Goal: Task Accomplishment & Management: Complete application form

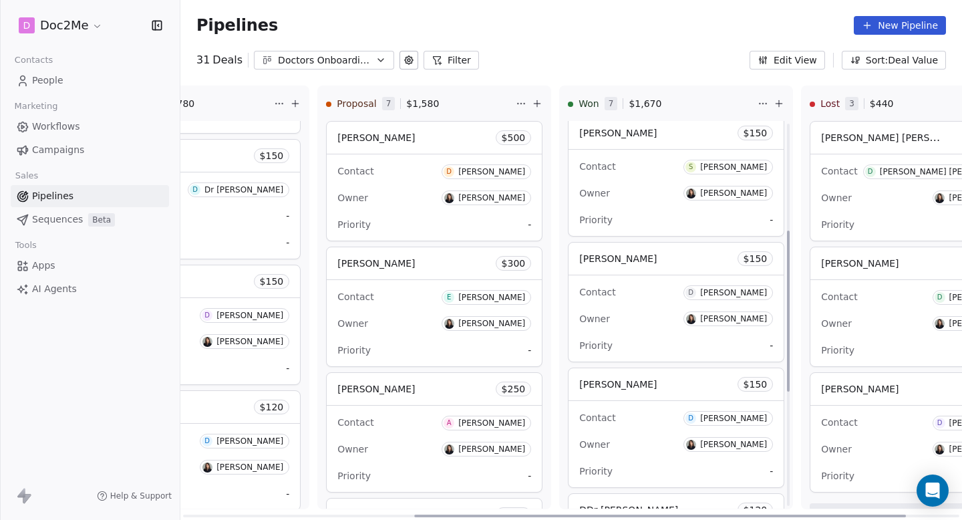
scroll to position [531, 0]
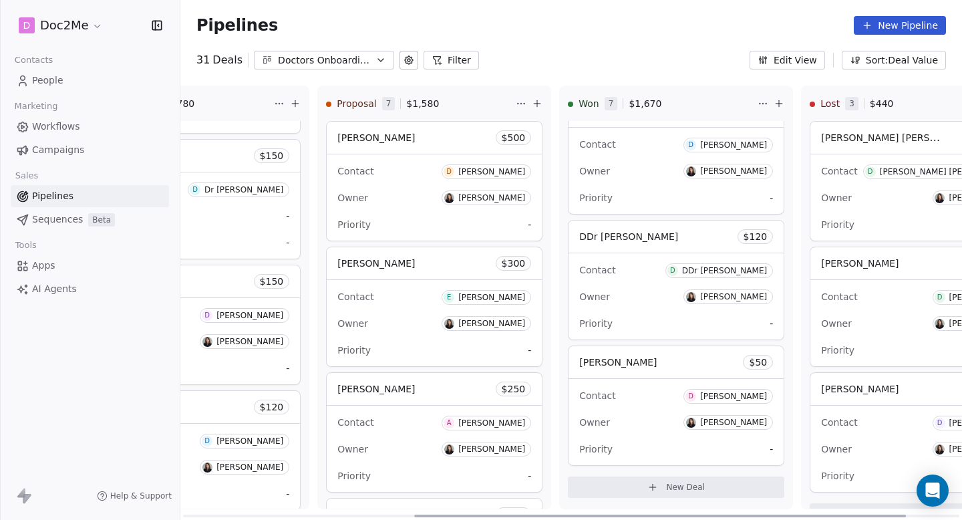
click at [628, 482] on button "New Deal" at bounding box center [676, 486] width 216 height 21
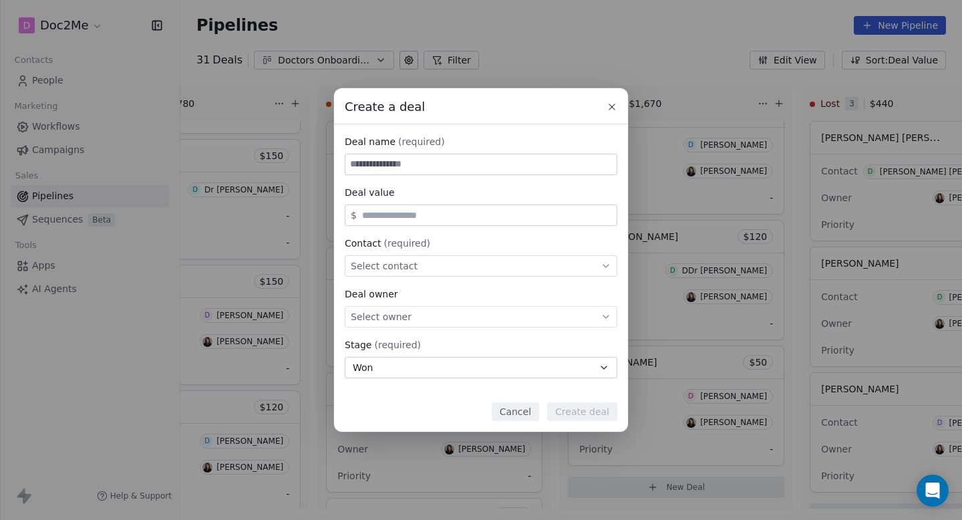
click at [611, 108] on icon at bounding box center [611, 106] width 5 height 5
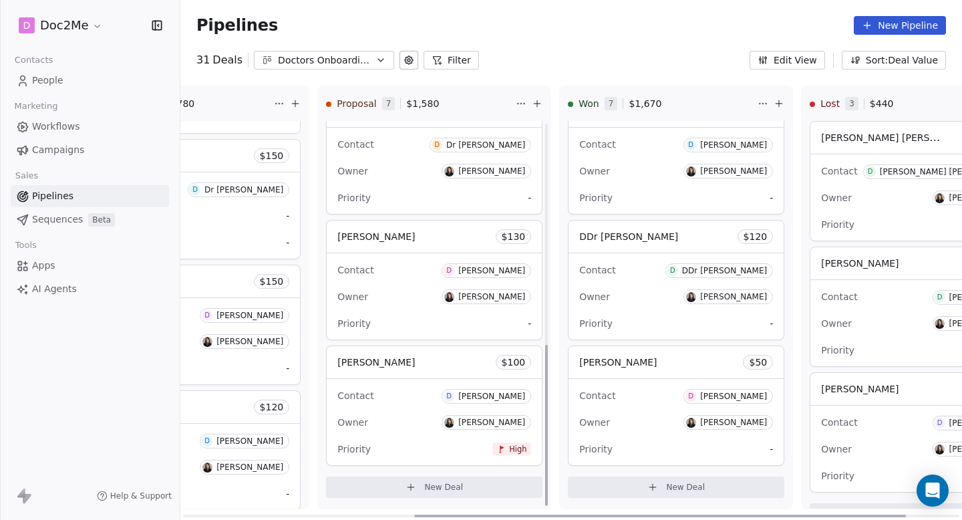
click at [446, 483] on span "New Deal" at bounding box center [443, 487] width 39 height 11
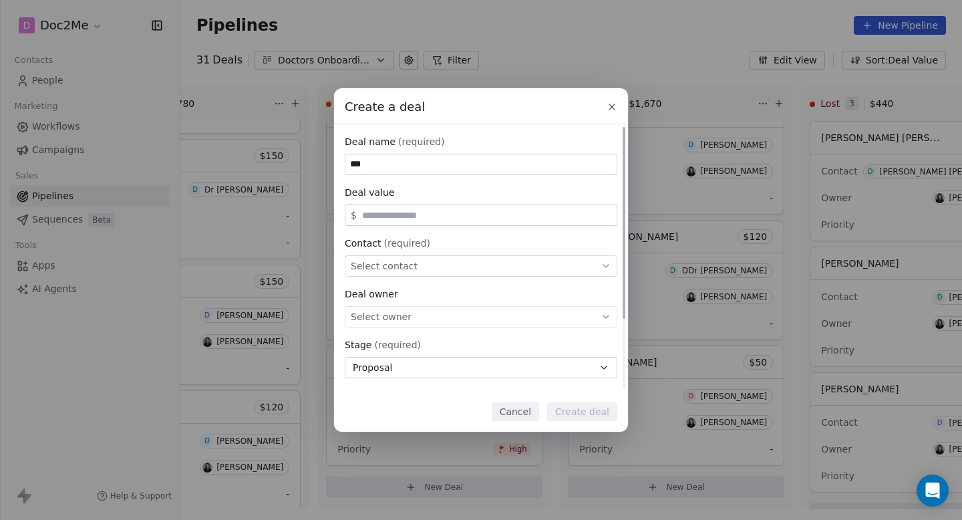
type input "**"
click at [609, 102] on icon at bounding box center [612, 107] width 11 height 11
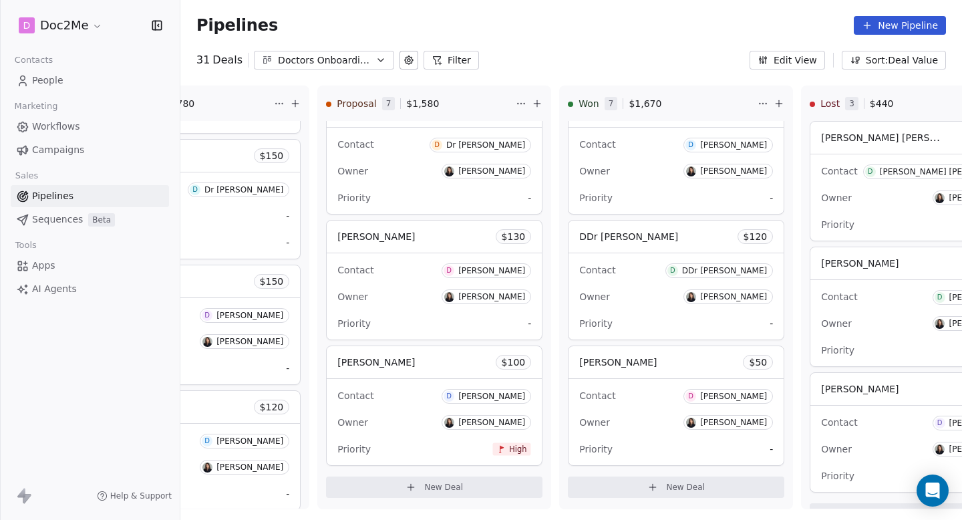
click at [86, 74] on link "People" at bounding box center [90, 80] width 158 height 22
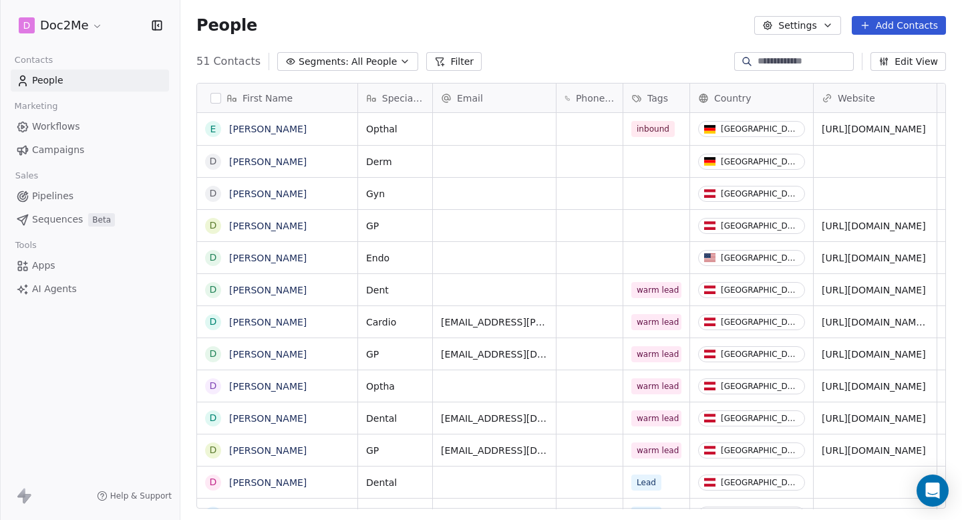
scroll to position [448, 772]
click at [925, 31] on button "Add Contacts" at bounding box center [899, 25] width 94 height 19
click at [894, 45] on div "Create new contact" at bounding box center [895, 53] width 124 height 21
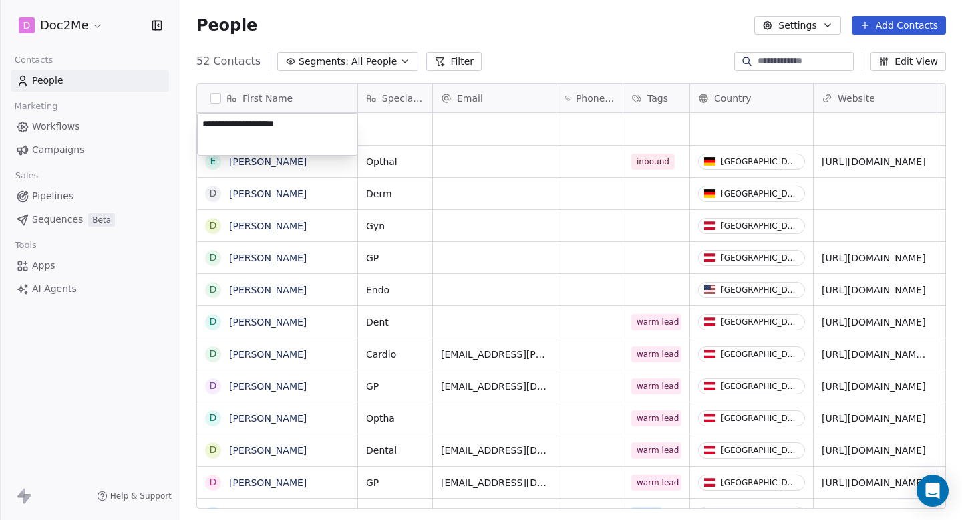
type textarea "**********"
click at [374, 136] on html "D Doc2Me Contacts People Marketing Workflows Campaigns Sales Pipelines Sequence…" at bounding box center [481, 260] width 962 height 520
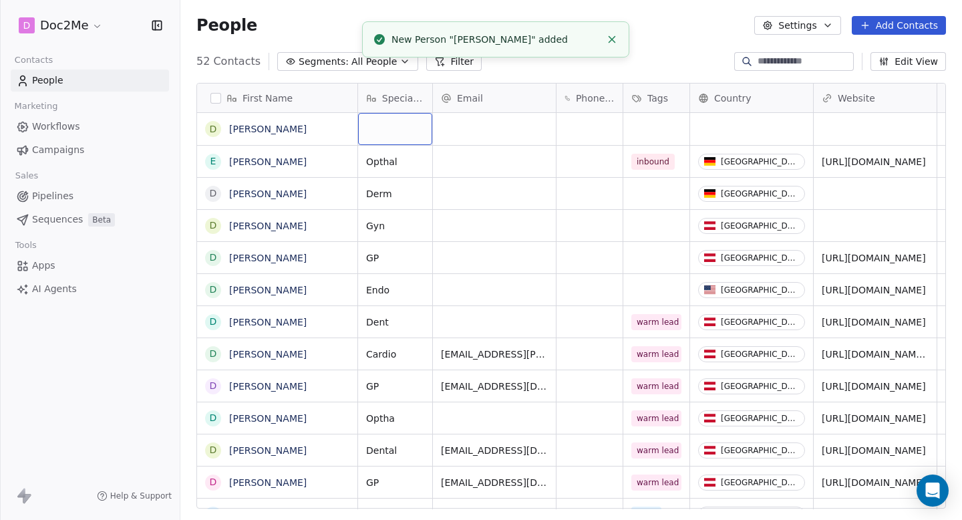
click at [391, 136] on div "grid" at bounding box center [395, 129] width 74 height 32
type textarea "******"
click at [541, 150] on html "D Doc2Me Contacts People Marketing Workflows Campaigns Sales Pipelines Sequence…" at bounding box center [481, 260] width 962 height 520
click at [712, 140] on div "grid" at bounding box center [751, 129] width 123 height 32
click at [712, 140] on html "D Doc2Me Contacts People Marketing Workflows Campaigns Sales Pipelines Sequence…" at bounding box center [481, 260] width 962 height 520
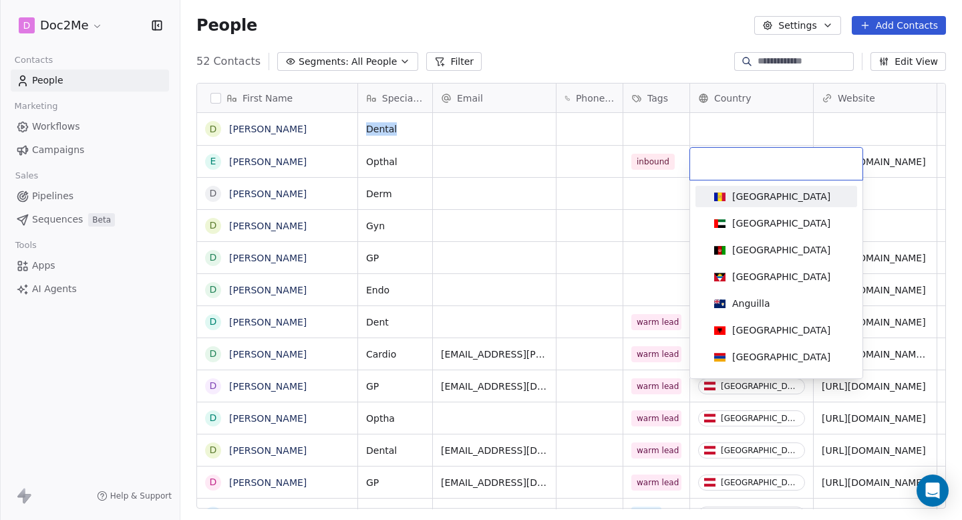
click at [729, 140] on html "D Doc2Me Contacts People Marketing Workflows Campaigns Sales Pipelines Sequence…" at bounding box center [481, 260] width 962 height 520
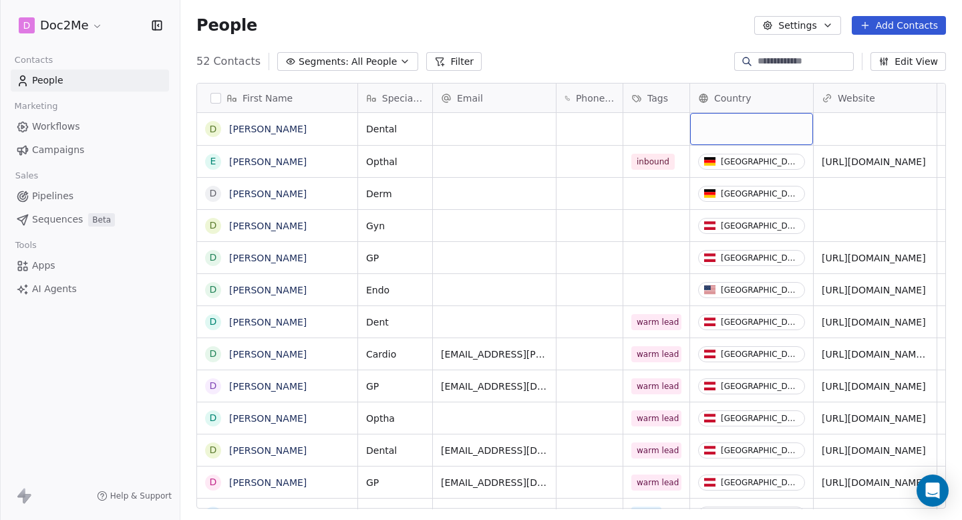
click at [730, 131] on div "grid" at bounding box center [751, 129] width 123 height 32
click at [730, 131] on html "D Doc2Me Contacts People Marketing Workflows Campaigns Sales Pipelines Sequence…" at bounding box center [481, 260] width 962 height 520
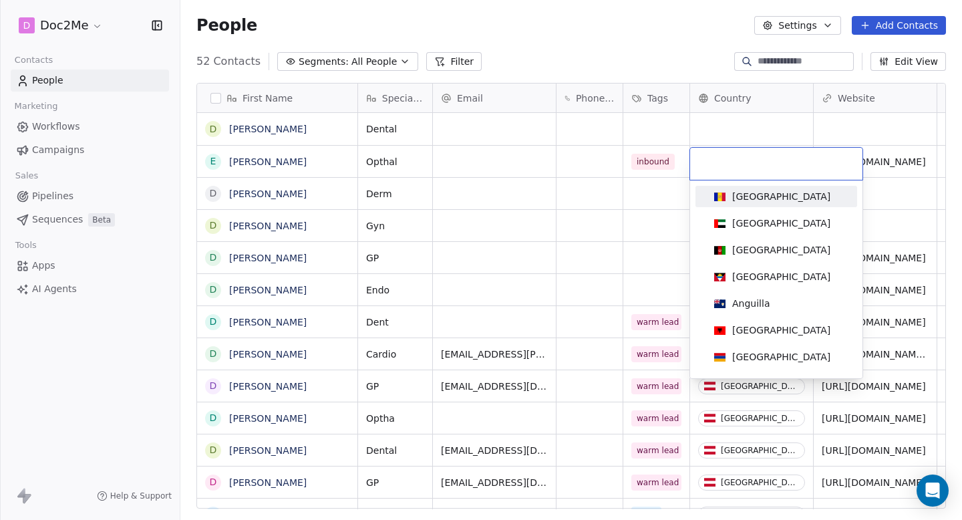
click at [736, 180] on div "[GEOGRAPHIC_DATA] [GEOGRAPHIC_DATA] [GEOGRAPHIC_DATA] [GEOGRAPHIC_DATA] [GEOGRA…" at bounding box center [776, 279] width 172 height 198
click at [737, 174] on div at bounding box center [776, 164] width 172 height 32
click at [740, 169] on input at bounding box center [776, 163] width 156 height 15
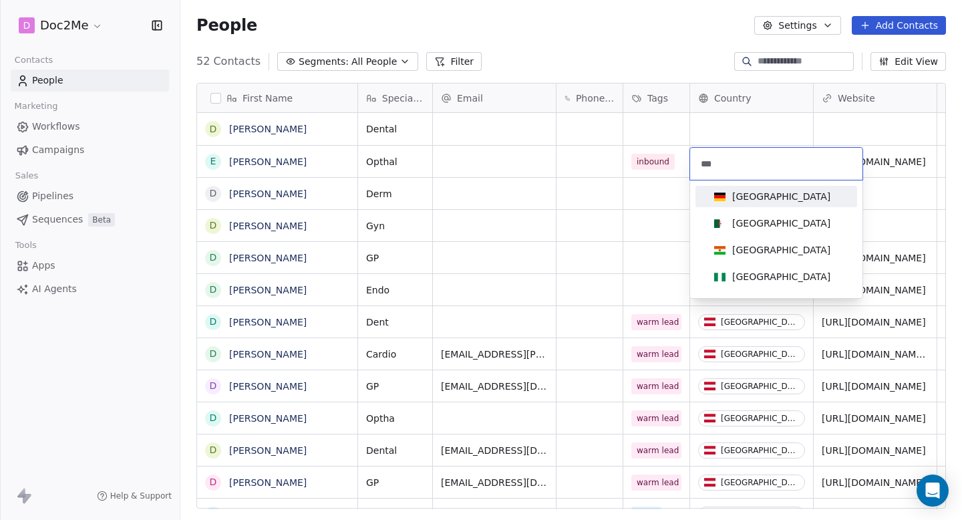
type input "***"
click at [756, 191] on div "[GEOGRAPHIC_DATA]" at bounding box center [781, 196] width 98 height 13
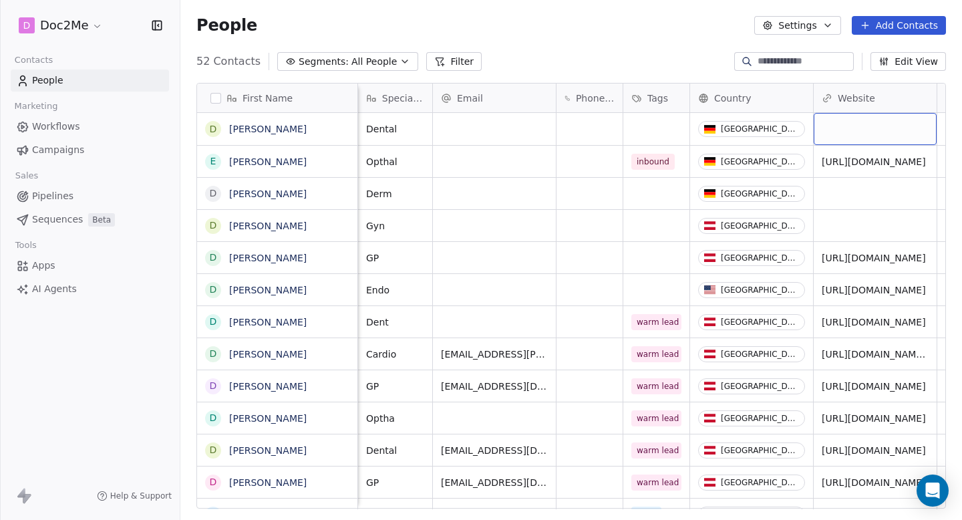
scroll to position [0, 2]
click at [873, 114] on div "grid" at bounding box center [873, 129] width 123 height 32
click at [661, 131] on html "D Doc2Me Contacts People Marketing Workflows Campaigns Sales Pipelines Sequence…" at bounding box center [481, 260] width 962 height 520
click at [661, 131] on div "grid" at bounding box center [654, 129] width 66 height 32
click at [648, 131] on div "grid" at bounding box center [654, 129] width 66 height 32
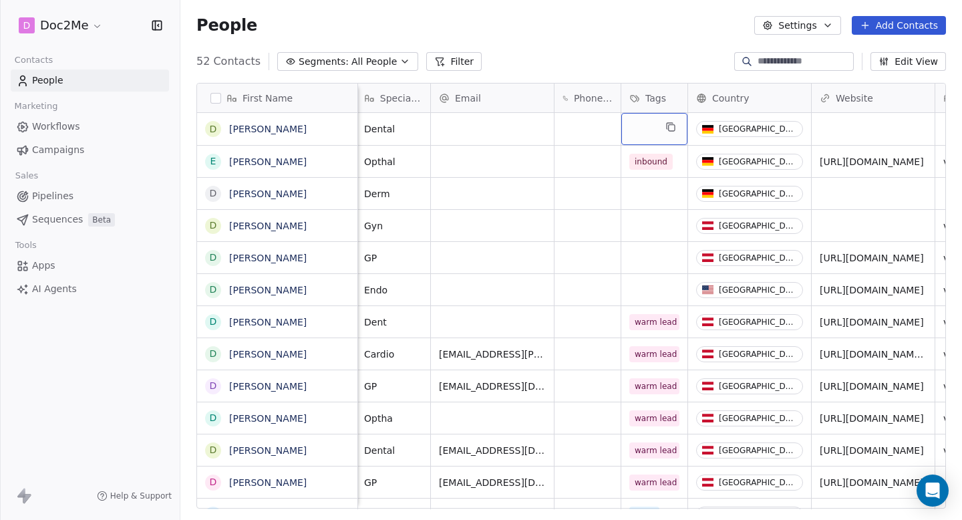
click at [648, 131] on div "grid" at bounding box center [654, 129] width 66 height 32
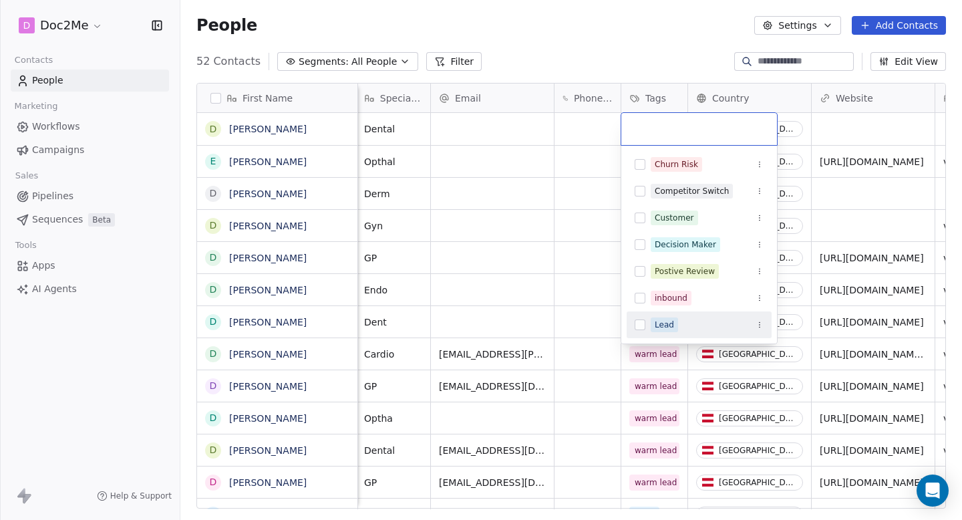
click at [664, 319] on div "Lead" at bounding box center [664, 325] width 19 height 12
click at [536, 231] on html "D Doc2Me Contacts People Marketing Workflows Campaigns Sales Pipelines Sequence…" at bounding box center [481, 260] width 962 height 520
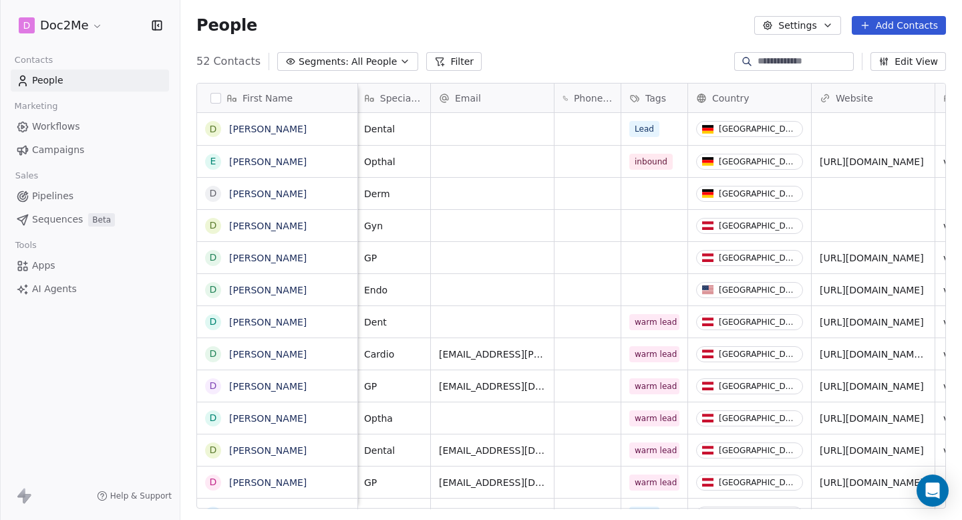
scroll to position [0, 0]
click at [503, 142] on div "grid" at bounding box center [494, 129] width 123 height 32
click at [311, 128] on html "D Doc2Me Contacts People Marketing Workflows Campaigns Sales Pipelines Sequence…" at bounding box center [481, 260] width 962 height 520
click at [301, 128] on link "[PERSON_NAME]" at bounding box center [268, 129] width 78 height 11
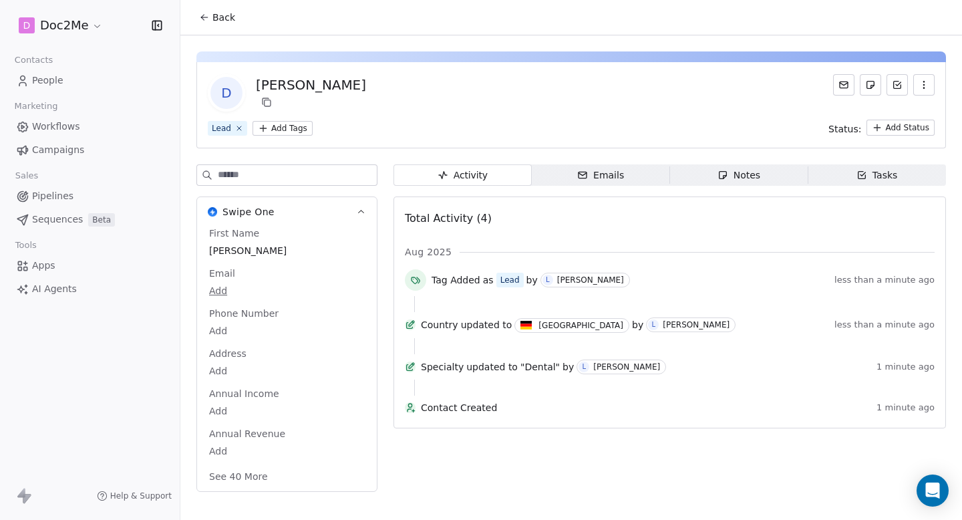
click at [347, 78] on div "[PERSON_NAME]" at bounding box center [311, 85] width 110 height 19
click at [351, 85] on div "[PERSON_NAME]" at bounding box center [311, 85] width 110 height 19
click at [222, 16] on span "Back" at bounding box center [223, 17] width 23 height 13
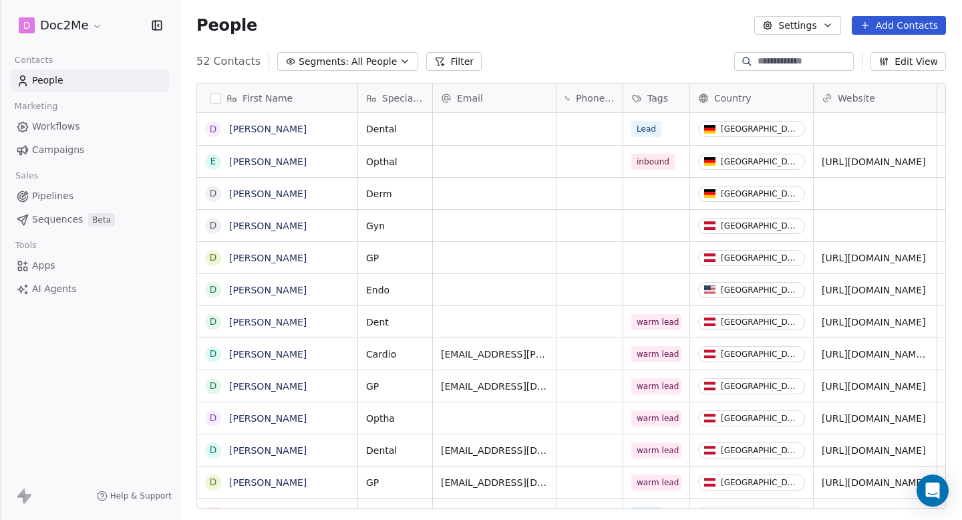
scroll to position [448, 772]
click at [325, 134] on span "[PERSON_NAME]" at bounding box center [277, 128] width 95 height 13
click at [269, 122] on textarea "**********" at bounding box center [283, 134] width 170 height 41
type textarea "**********"
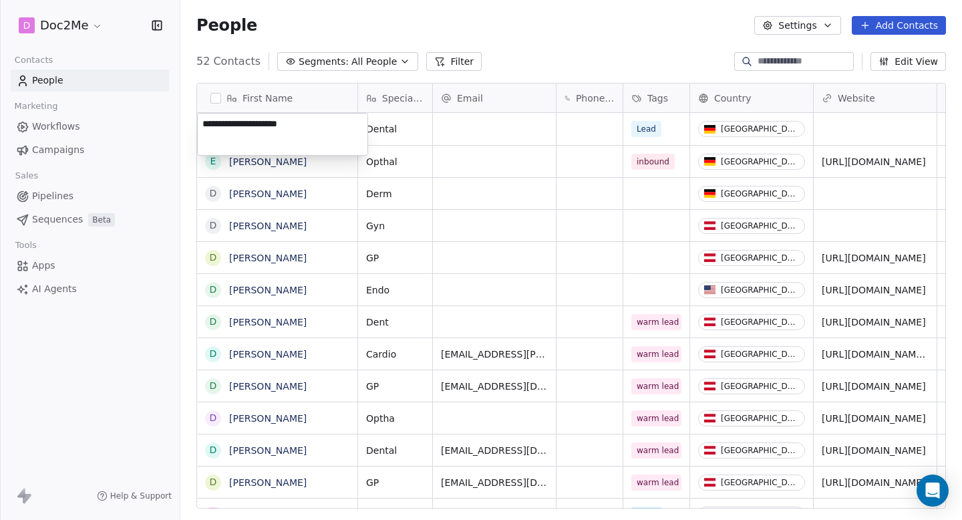
click at [500, 125] on html "D Doc2Me Contacts People Marketing Workflows Campaigns Sales Pipelines Sequence…" at bounding box center [481, 260] width 962 height 520
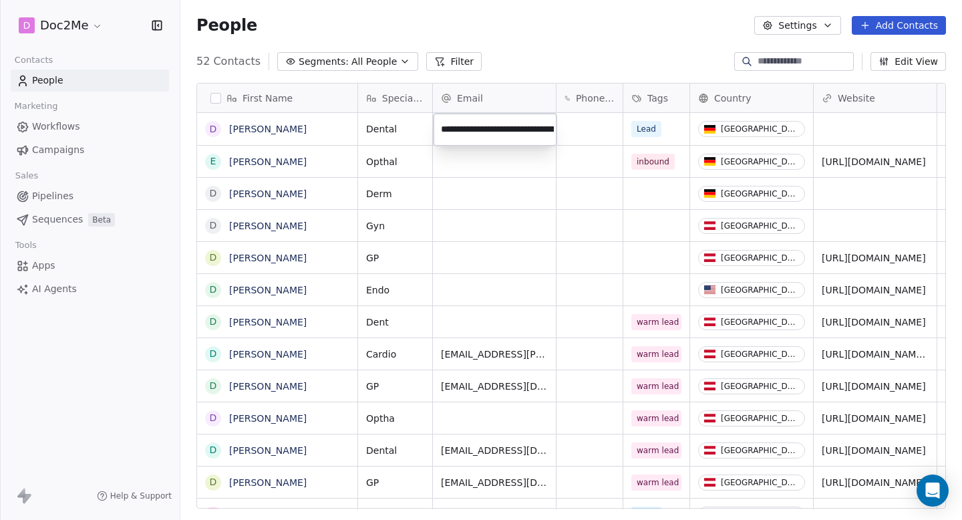
scroll to position [0, 60]
type input "**********"
click at [609, 128] on html "D Doc2Me Contacts People Marketing Workflows Campaigns Sales Pipelines Sequence…" at bounding box center [481, 260] width 962 height 520
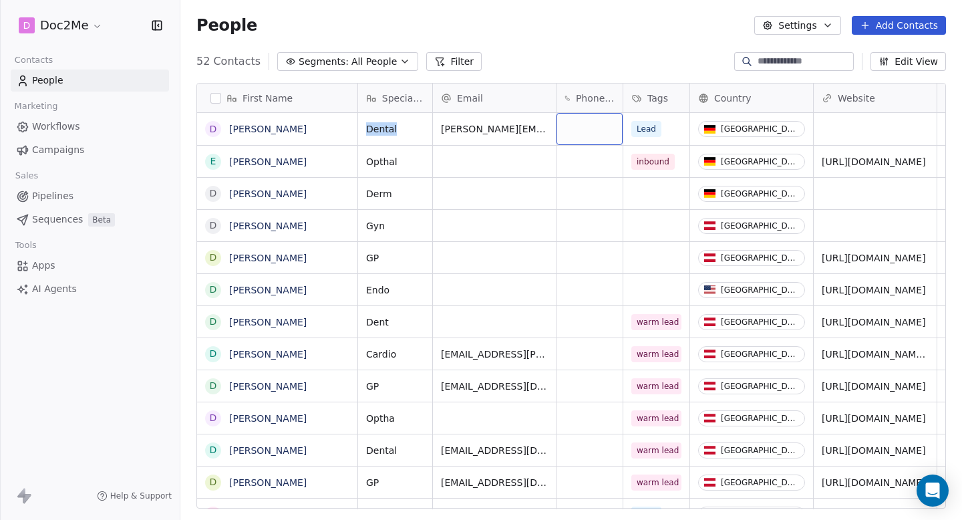
scroll to position [0, 2]
click at [825, 132] on div "grid" at bounding box center [873, 129] width 123 height 32
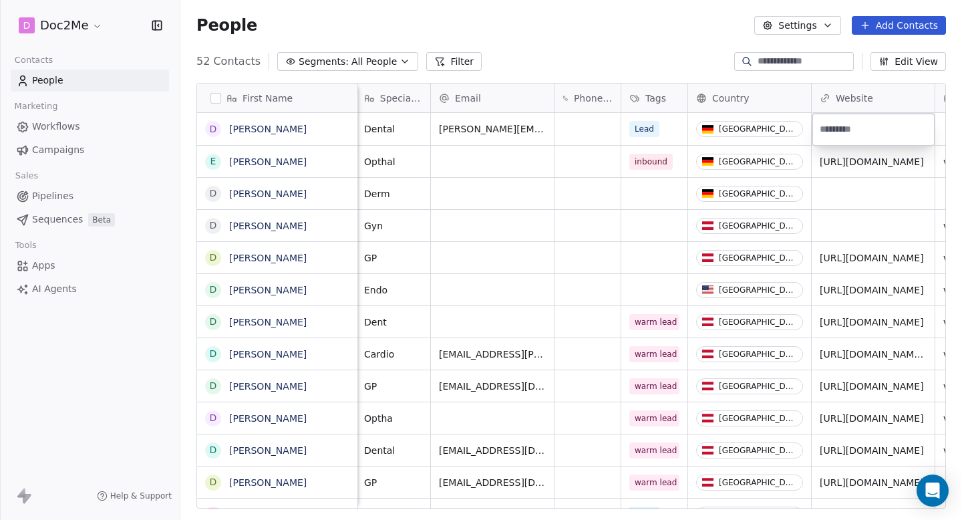
paste input "**********"
type input "**********"
click at [866, 188] on html "D Doc2Me Contacts People Marketing Workflows Campaigns Sales Pipelines Sequence…" at bounding box center [481, 260] width 962 height 520
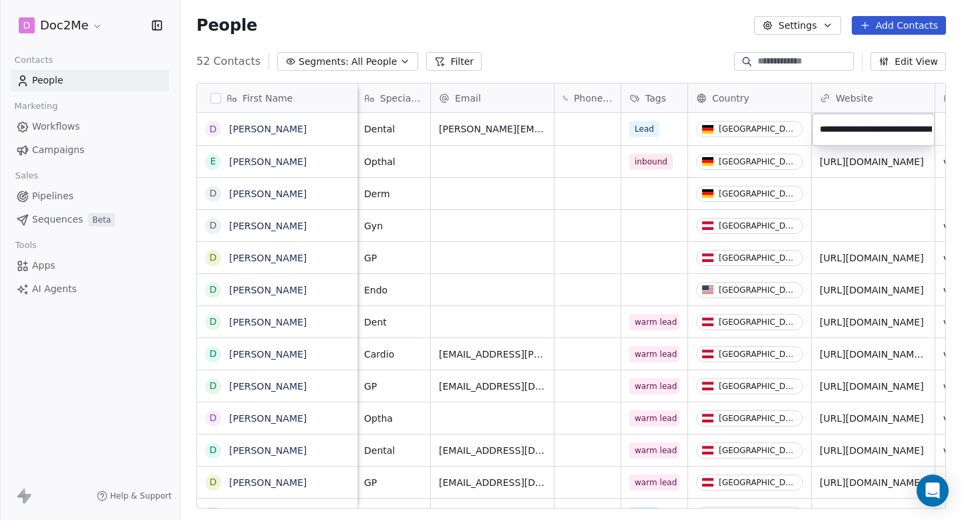
click at [881, 192] on html "D Doc2Me Contacts People Marketing Workflows Campaigns Sales Pipelines Sequence…" at bounding box center [481, 260] width 962 height 520
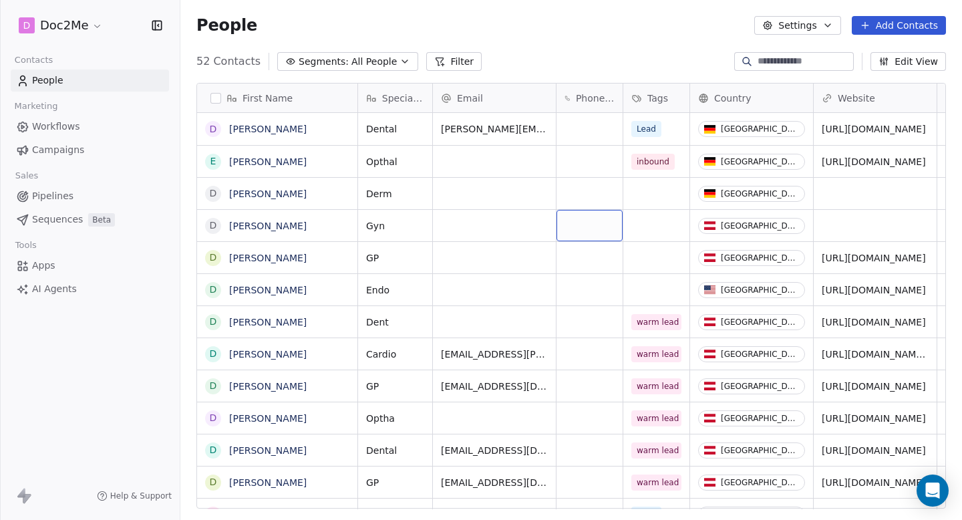
click at [74, 194] on link "Pipelines" at bounding box center [90, 196] width 158 height 22
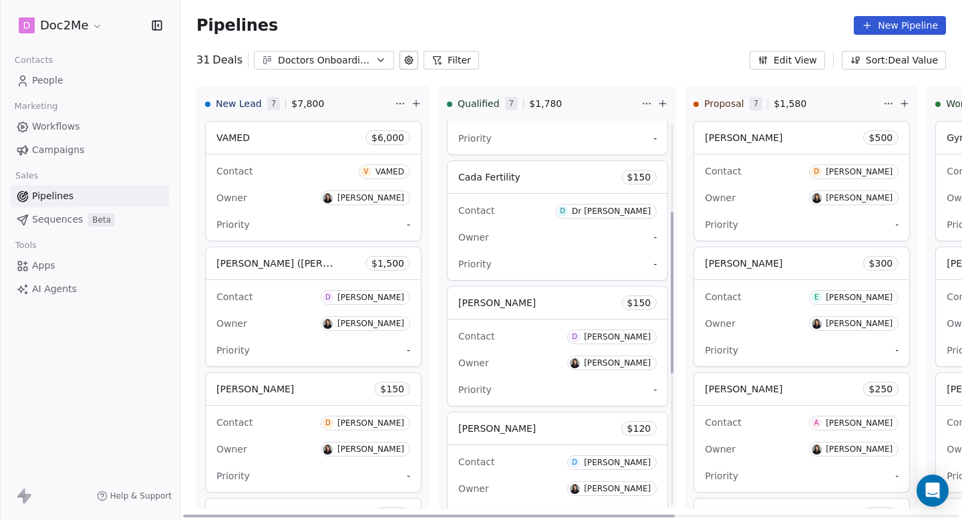
scroll to position [531, 0]
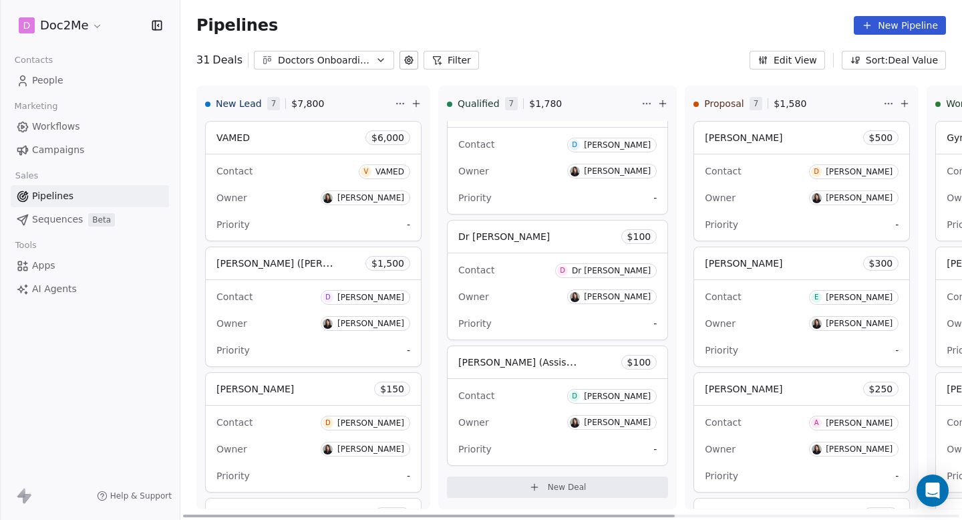
click at [557, 482] on span "New Deal" at bounding box center [567, 487] width 39 height 11
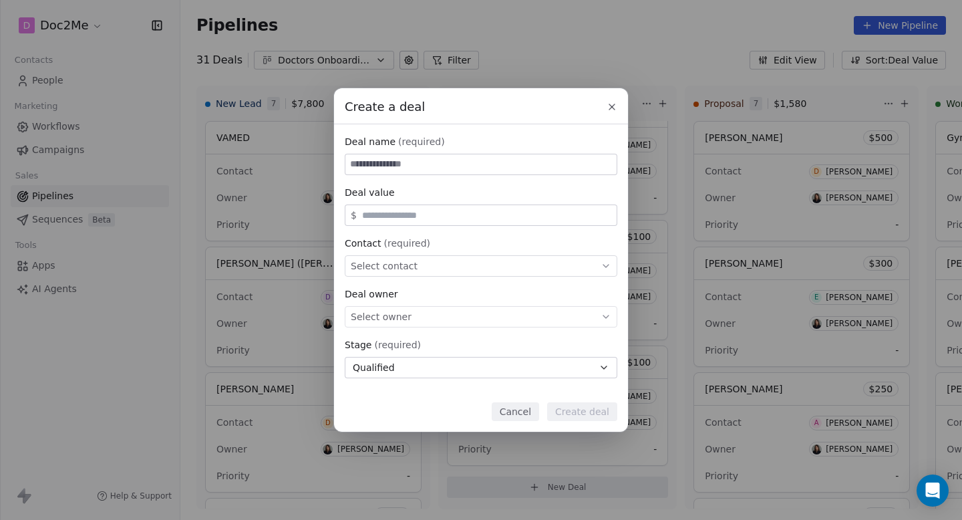
click at [722, 488] on div "Create a deal Deal name (required) Deal value $ Contact (required) Select conta…" at bounding box center [481, 260] width 962 height 520
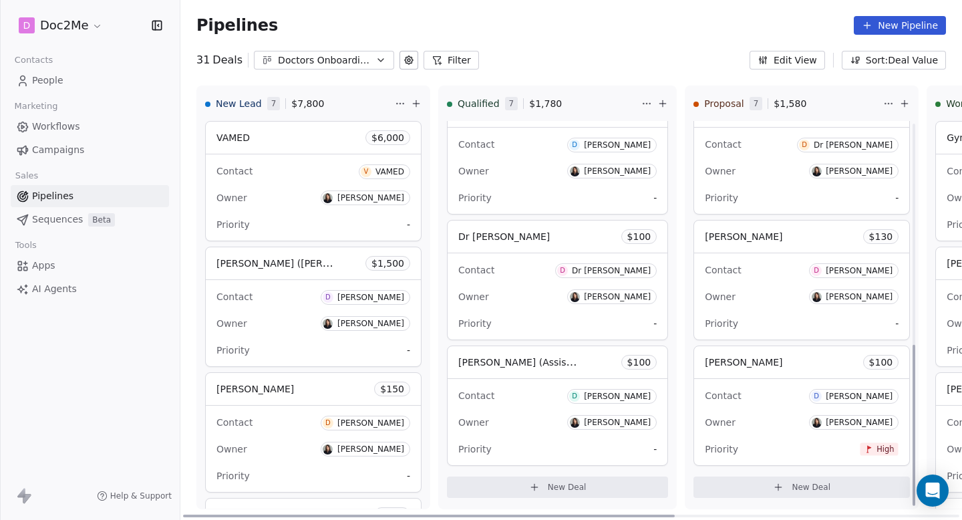
click at [779, 486] on icon at bounding box center [778, 487] width 11 height 11
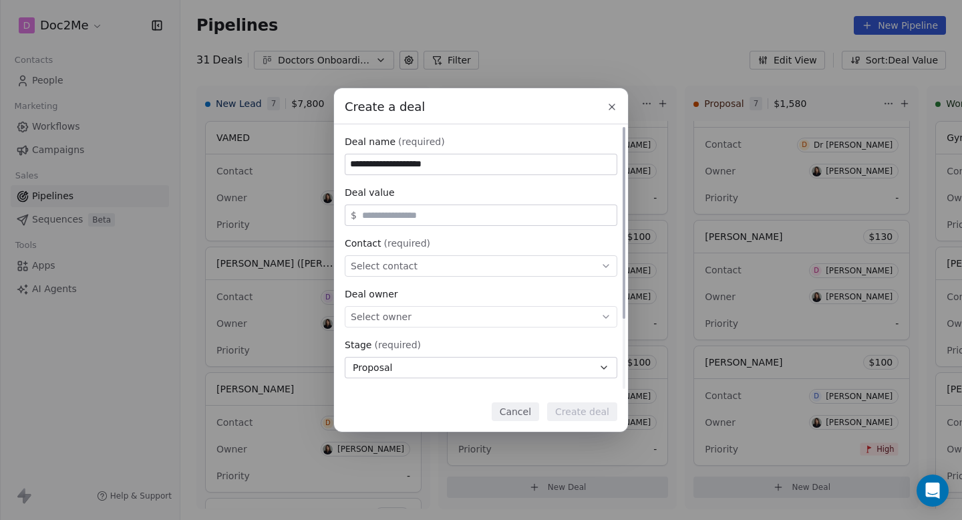
type input "**********"
click at [510, 222] on div "$" at bounding box center [481, 214] width 273 height 21
click at [508, 212] on input "text" at bounding box center [486, 215] width 255 height 10
type input "***"
click at [430, 275] on div "Select contact" at bounding box center [481, 265] width 273 height 21
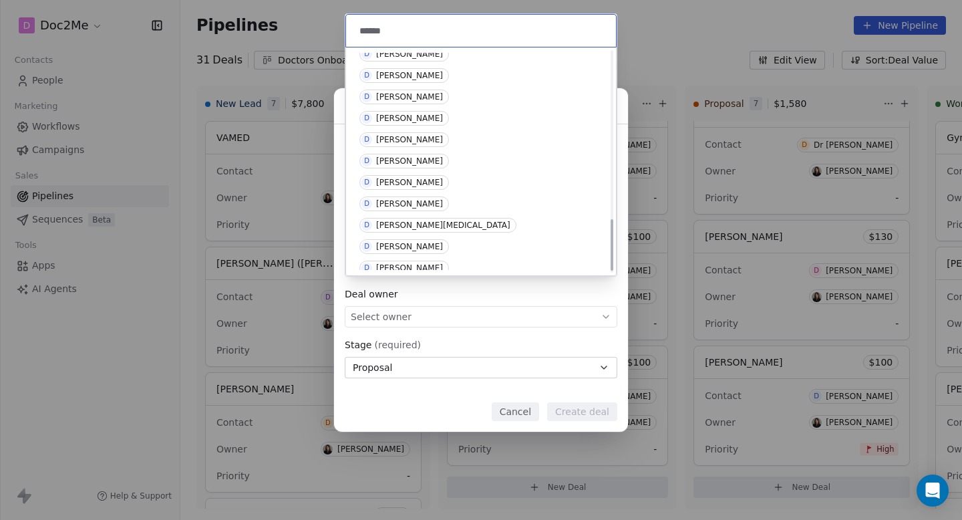
scroll to position [723, 0]
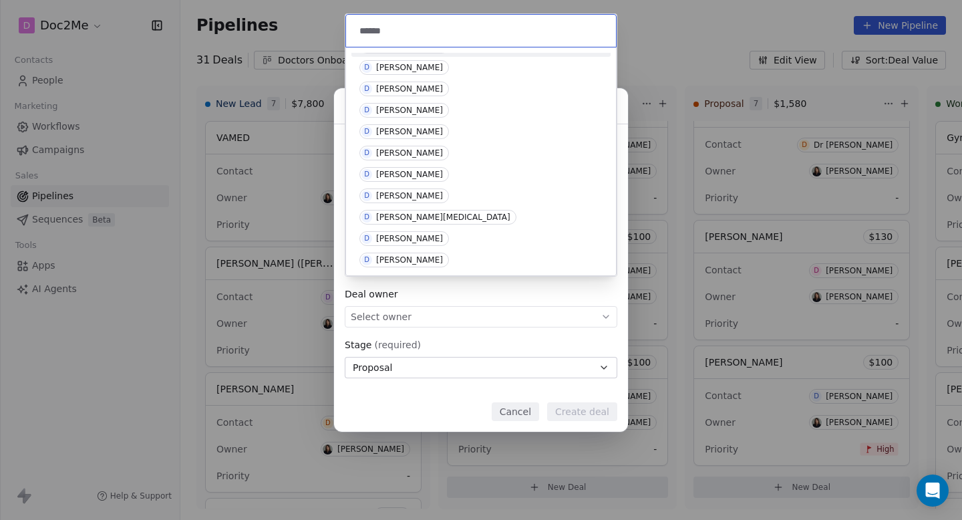
click at [448, 37] on input "******" at bounding box center [482, 30] width 251 height 15
click at [435, 33] on input "******" at bounding box center [482, 30] width 251 height 15
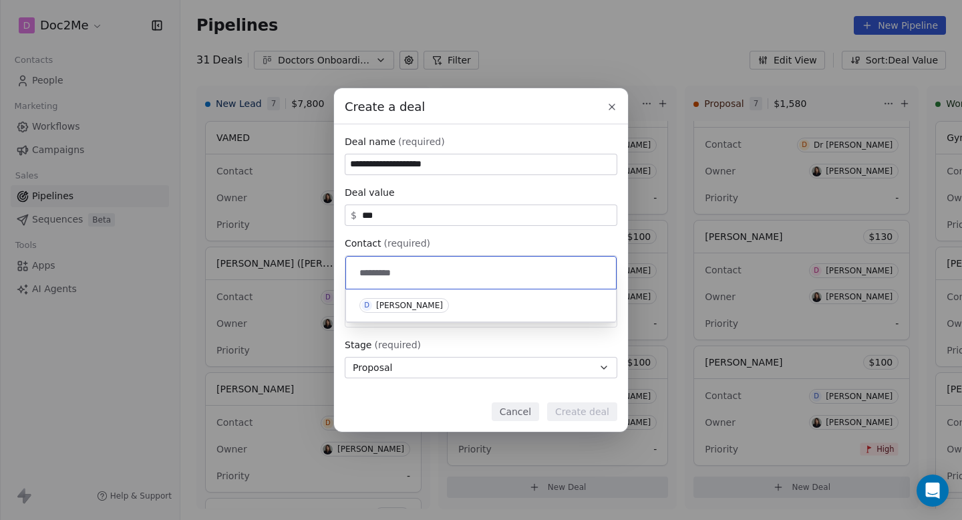
type input "*********"
click at [508, 314] on div "D [PERSON_NAME]" at bounding box center [480, 305] width 259 height 21
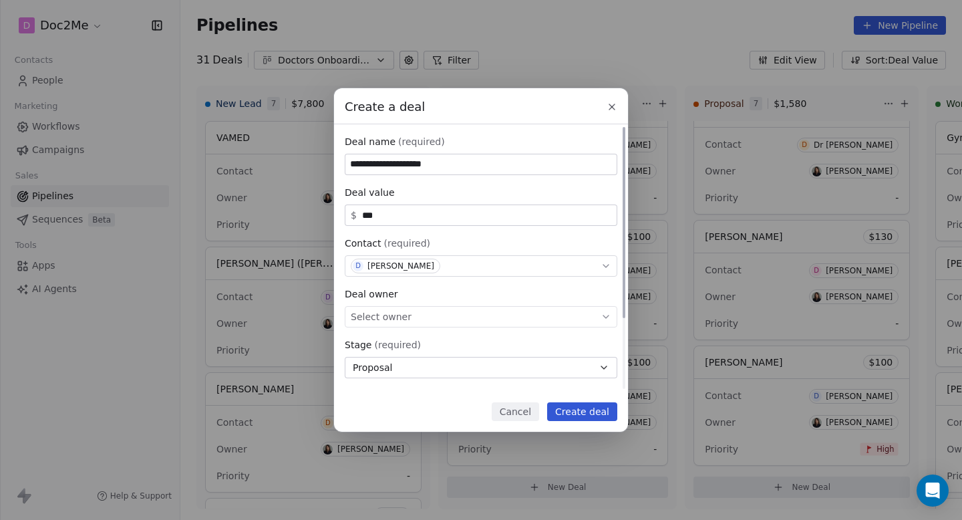
click at [457, 319] on div "Select owner" at bounding box center [481, 316] width 273 height 21
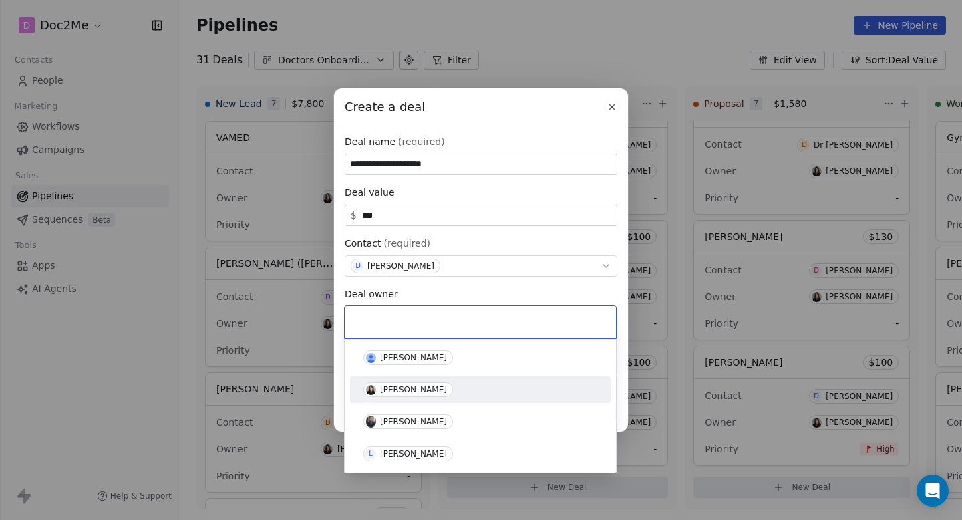
click at [449, 394] on div "[PERSON_NAME]" at bounding box center [480, 389] width 234 height 15
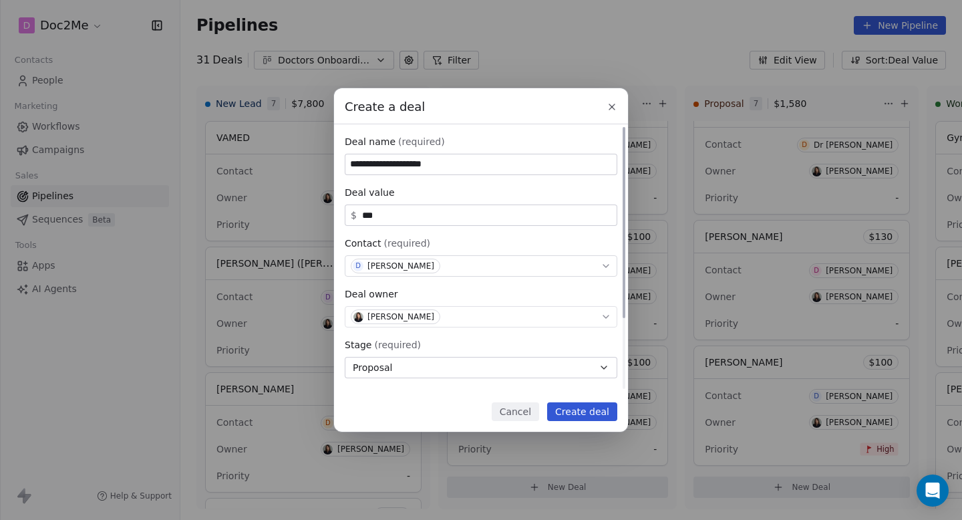
scroll to position [99, 0]
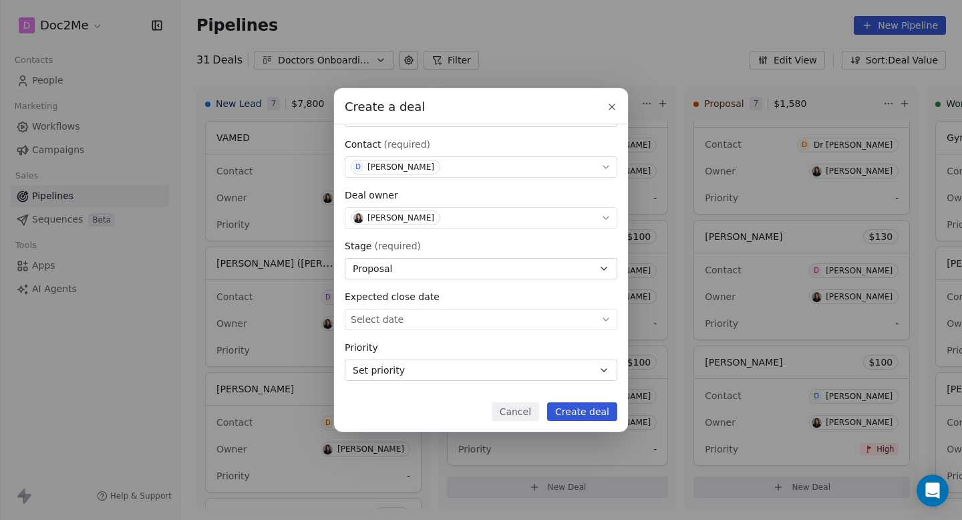
click at [593, 410] on button "Create deal" at bounding box center [582, 411] width 70 height 19
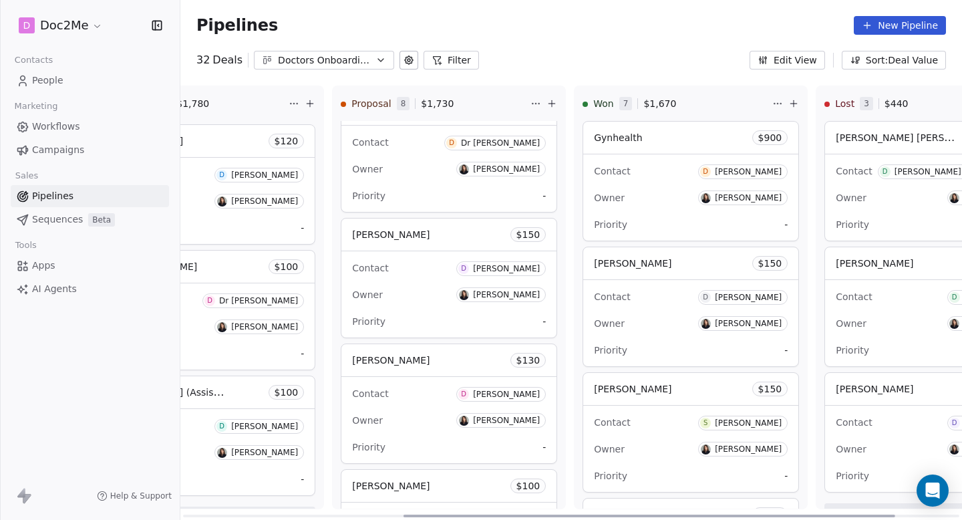
scroll to position [0, 388]
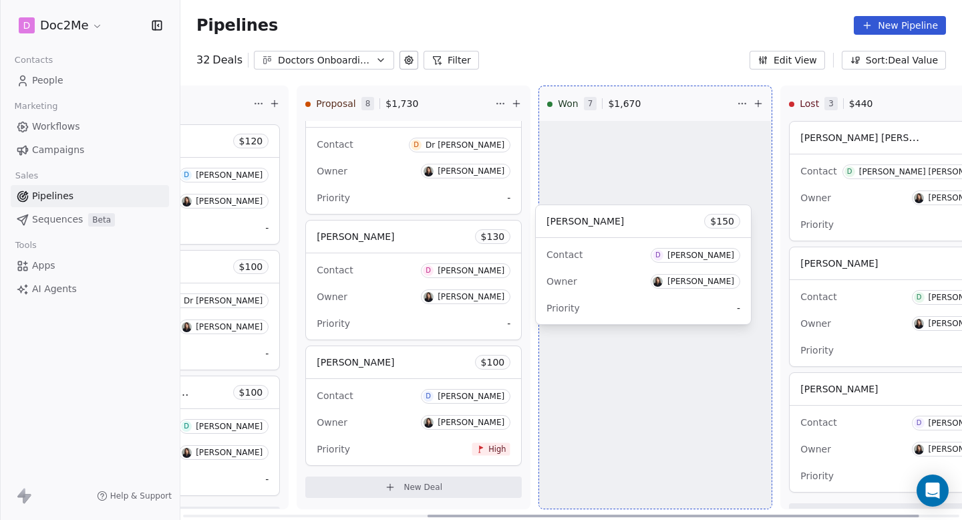
drag, startPoint x: 378, startPoint y: 275, endPoint x: 613, endPoint y: 261, distance: 235.0
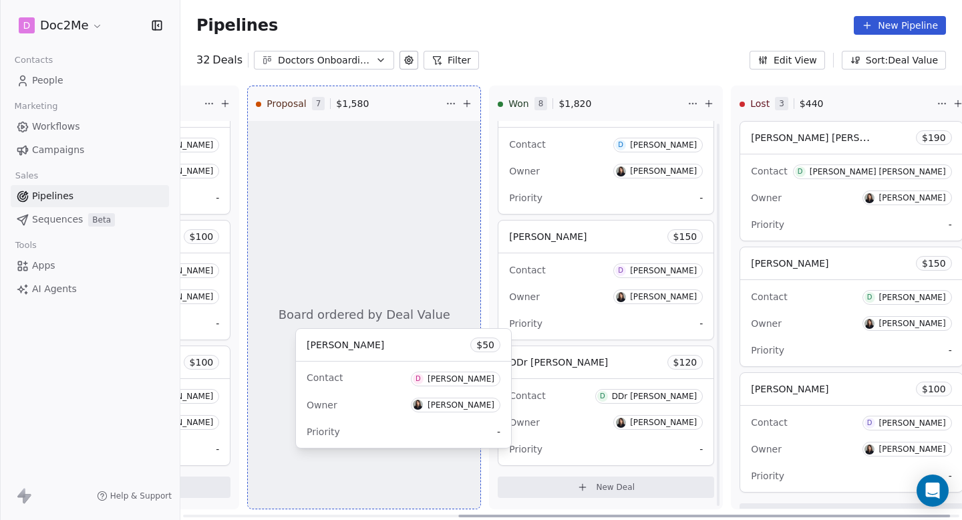
scroll to position [531, 0]
drag, startPoint x: 606, startPoint y: 440, endPoint x: 387, endPoint y: 423, distance: 219.8
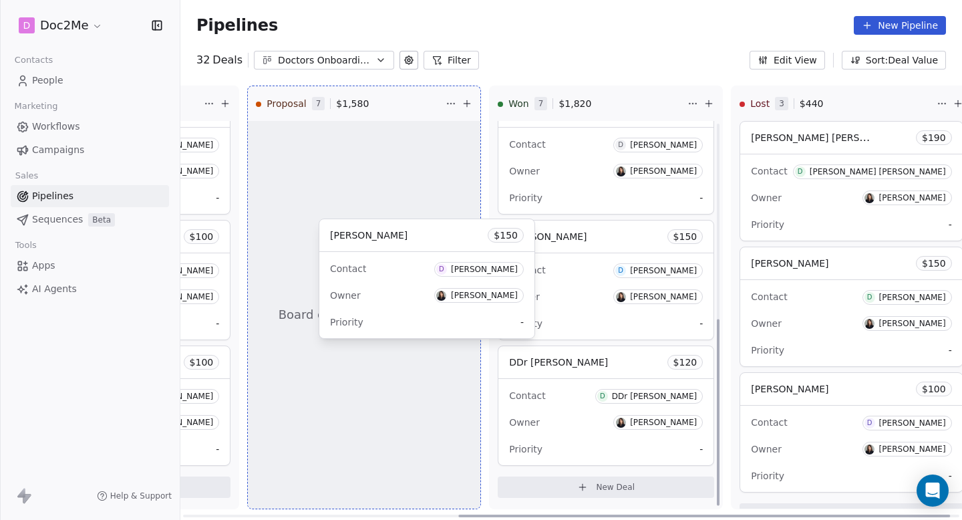
scroll to position [406, 0]
drag, startPoint x: 603, startPoint y: 317, endPoint x: 396, endPoint y: 323, distance: 206.5
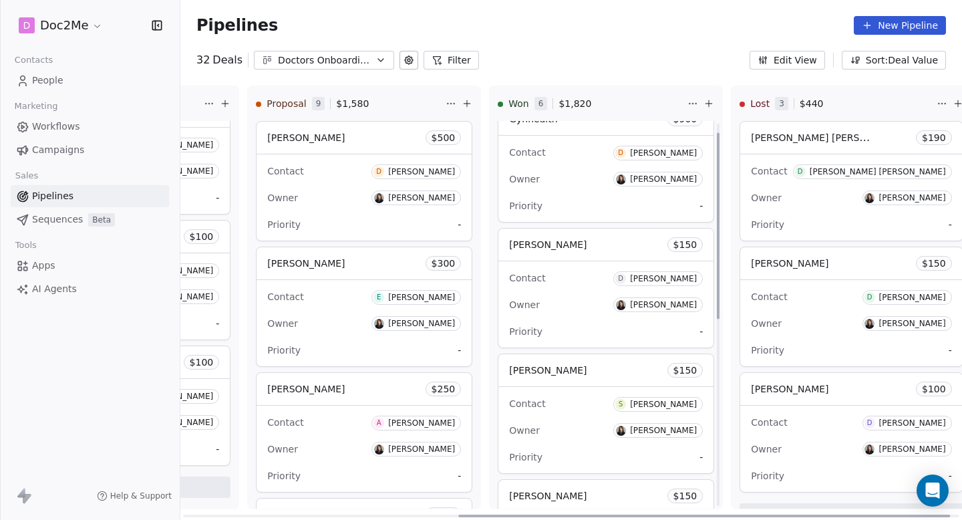
scroll to position [0, 0]
